Goal: Ask a question

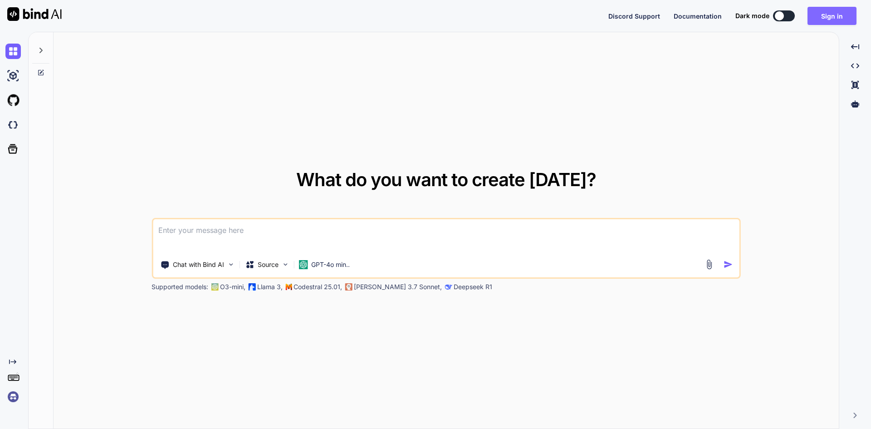
click at [824, 18] on button "Sign in" at bounding box center [831, 16] width 49 height 18
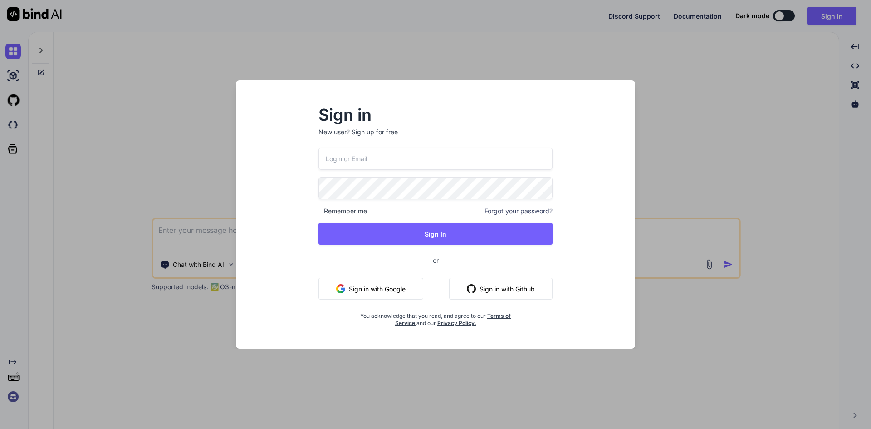
click at [441, 161] on input "email" at bounding box center [435, 158] width 234 height 22
type input "[EMAIL_ADDRESS][DOMAIN_NAME]"
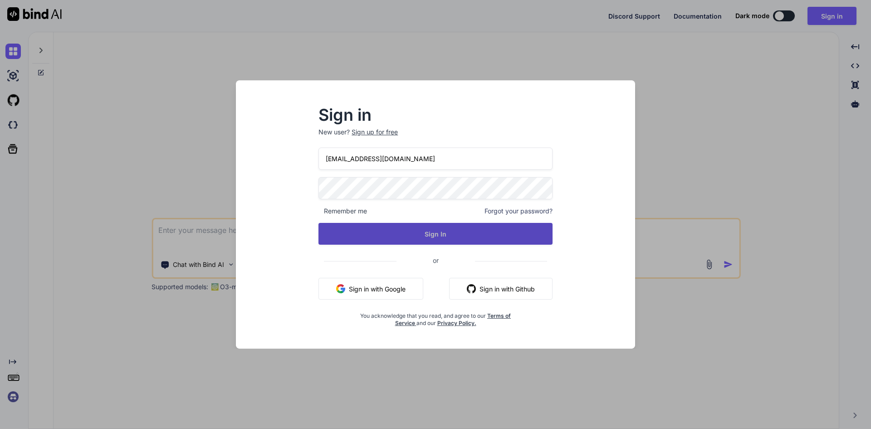
drag, startPoint x: 441, startPoint y: 161, endPoint x: 429, endPoint y: 227, distance: 66.9
click at [429, 227] on button "Sign In" at bounding box center [435, 234] width 234 height 22
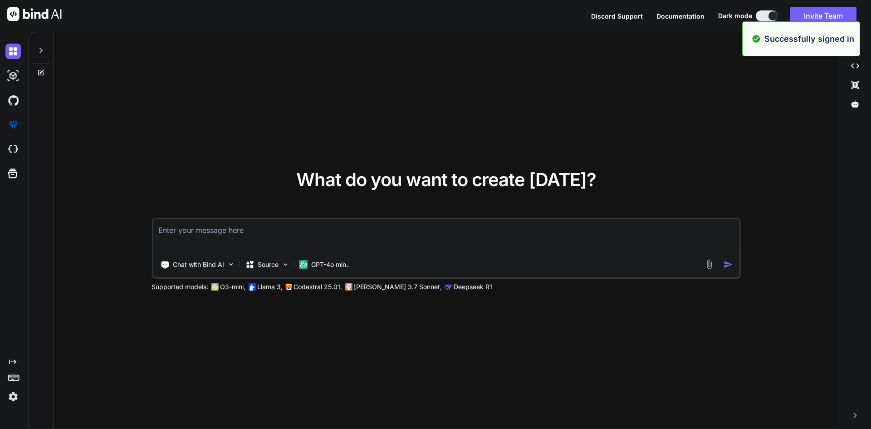
type textarea "x"
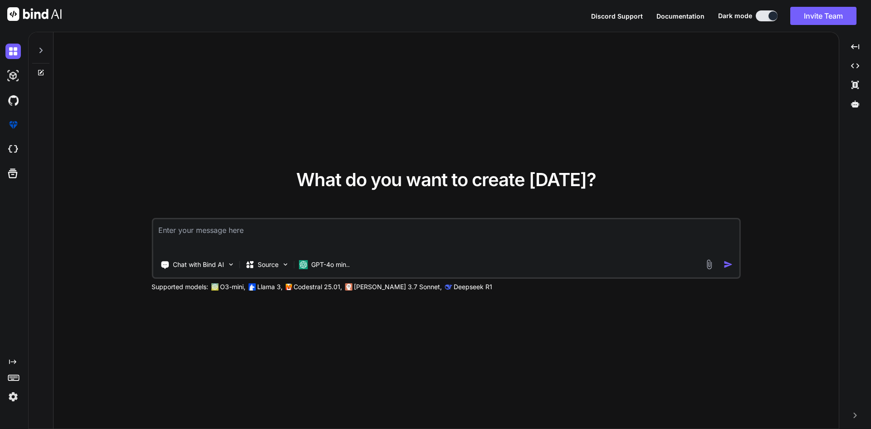
click at [368, 237] on textarea at bounding box center [446, 236] width 586 height 34
paste textarea "function drawLastHalfHourPieChart(data) { const lastHalfHourData = data[data.le…"
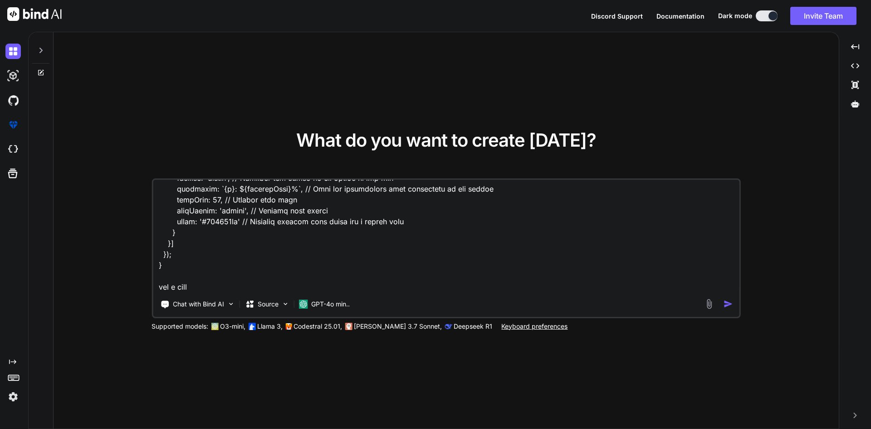
scroll to position [459, 0]
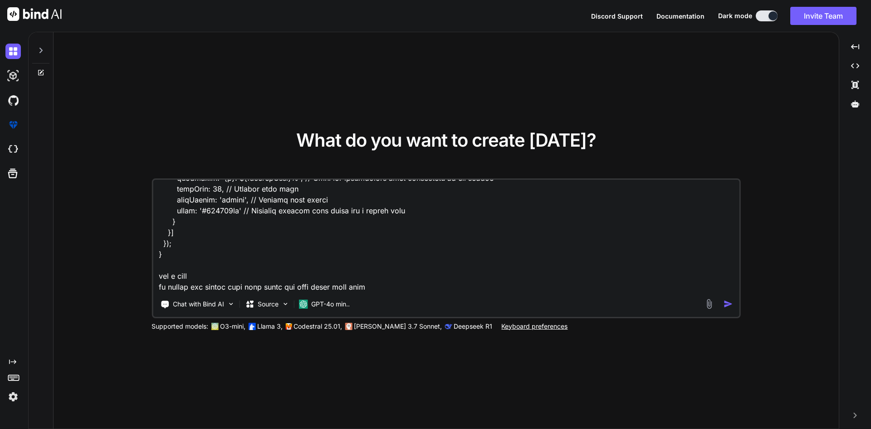
type textarea "i have this code function drawLastHalfHourPieChart(data) { const lastHalfHourDa…"
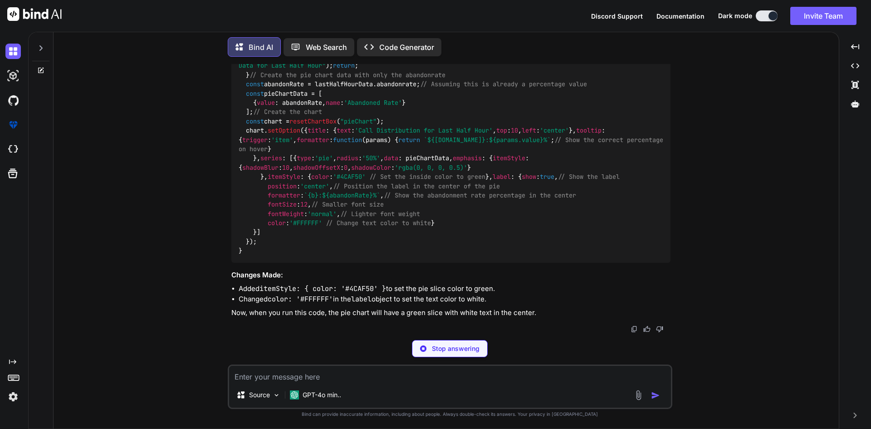
scroll to position [492, 0]
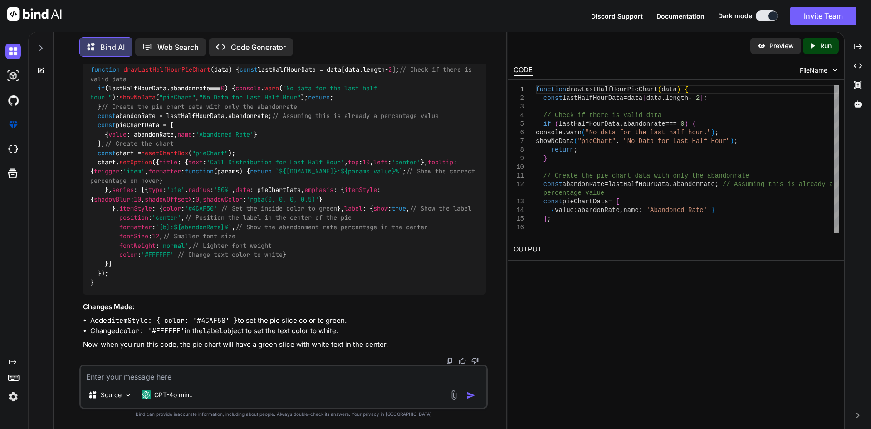
drag, startPoint x: 115, startPoint y: 181, endPoint x: 108, endPoint y: 164, distance: 18.3
click at [108, 164] on code "function drawLastHalfHourPieChart ( data ) { const lastHalfHourData = data[data…" at bounding box center [284, 176] width 388 height 222
copy code "itemStyle : { color : '#4CAF50' // Set the inside color to green }"
drag, startPoint x: 176, startPoint y: 243, endPoint x: 149, endPoint y: 243, distance: 26.8
click at [149, 250] on span "'#FFFFFF'" at bounding box center [157, 254] width 33 height 8
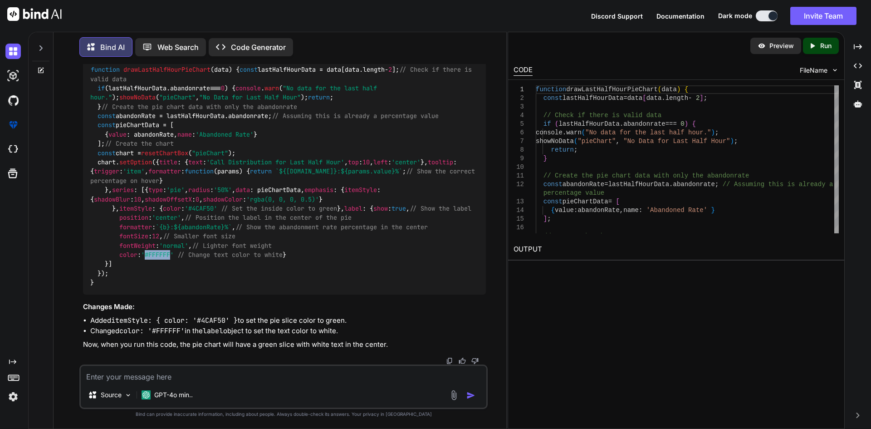
copy span "#FFFFFF"
click at [15, 399] on img at bounding box center [12, 396] width 15 height 15
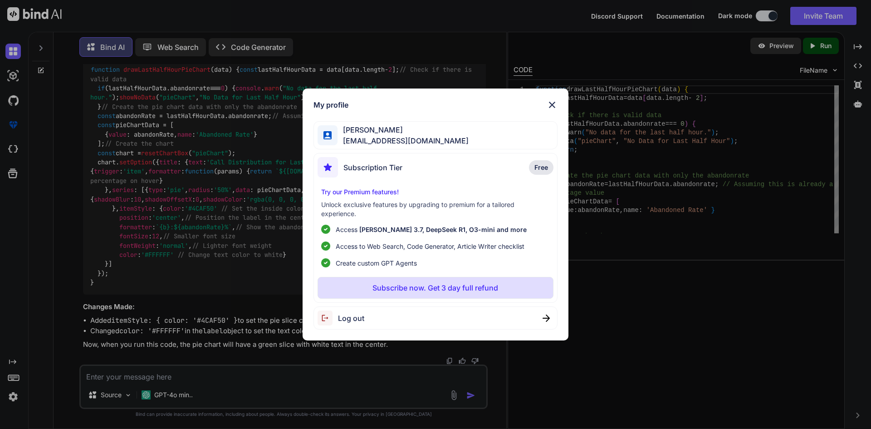
click at [350, 315] on span "Log out" at bounding box center [351, 317] width 26 height 11
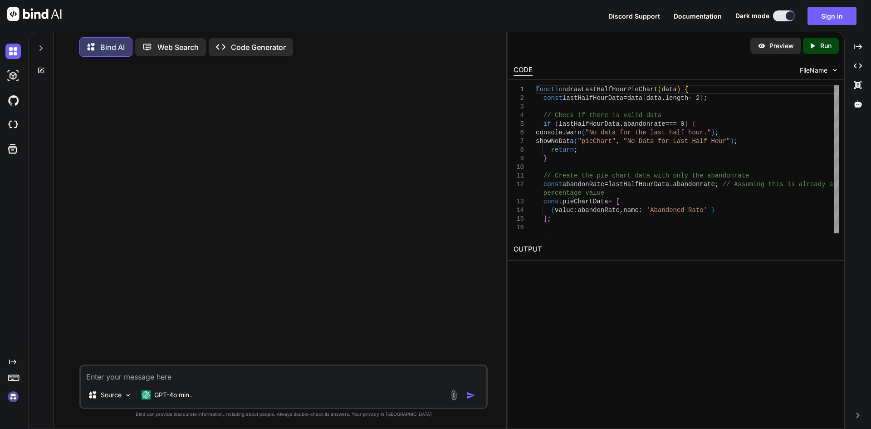
scroll to position [0, 0]
click at [131, 380] on textarea at bounding box center [283, 374] width 405 height 16
type textarea "node js"
